Goal: Use online tool/utility: Use online tool/utility

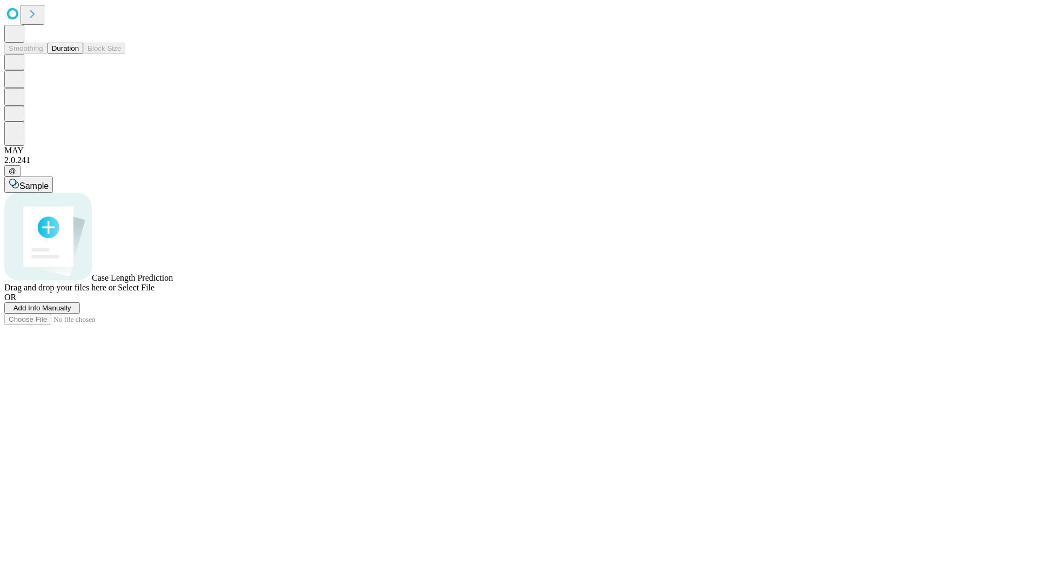
click at [154, 292] on span "Select File" at bounding box center [136, 287] width 37 height 9
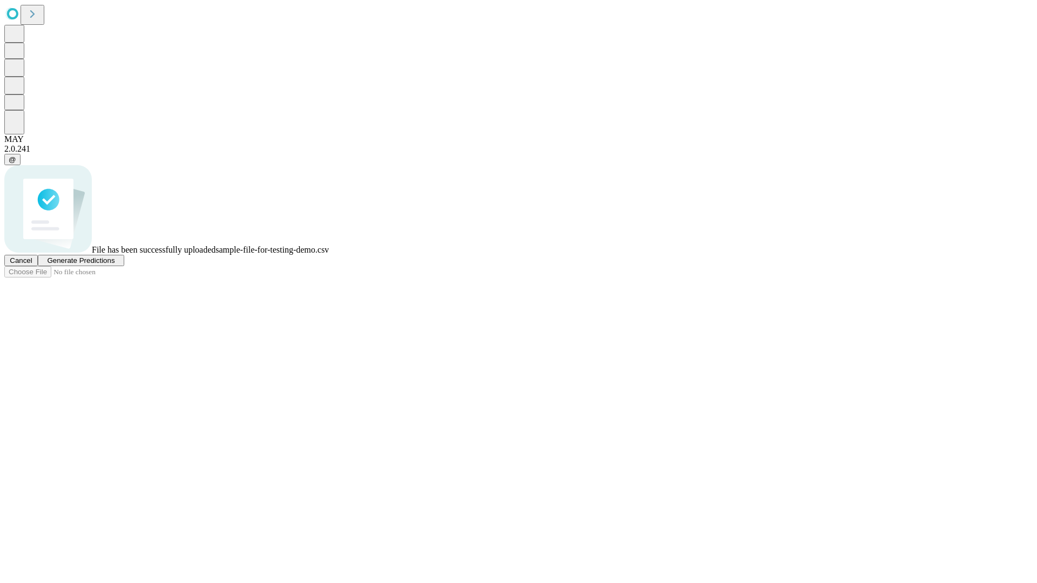
click at [114, 265] on span "Generate Predictions" at bounding box center [81, 261] width 68 height 8
